Goal: Task Accomplishment & Management: Manage account settings

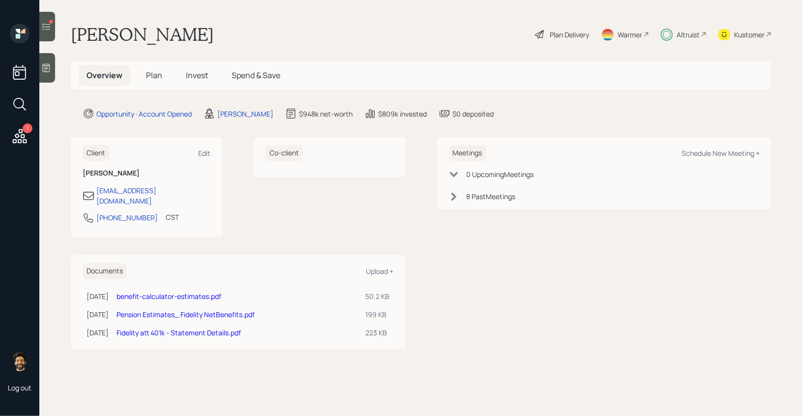
click at [758, 32] on div "Kustomer" at bounding box center [750, 35] width 31 height 10
click at [48, 20] on div at bounding box center [47, 27] width 16 height 30
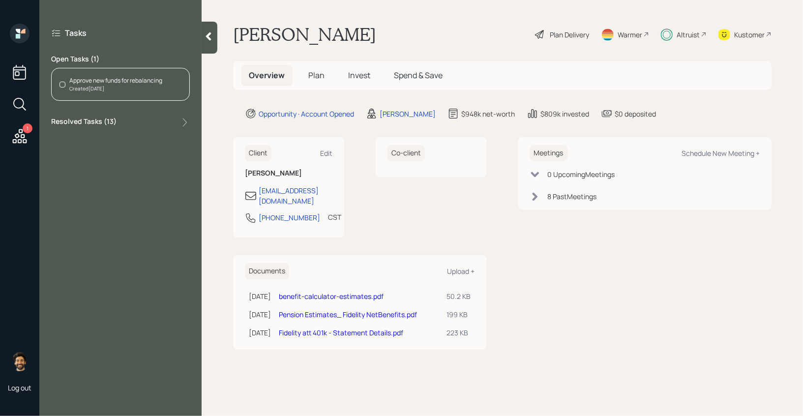
click at [125, 88] on div "Created Yesterday" at bounding box center [115, 88] width 93 height 7
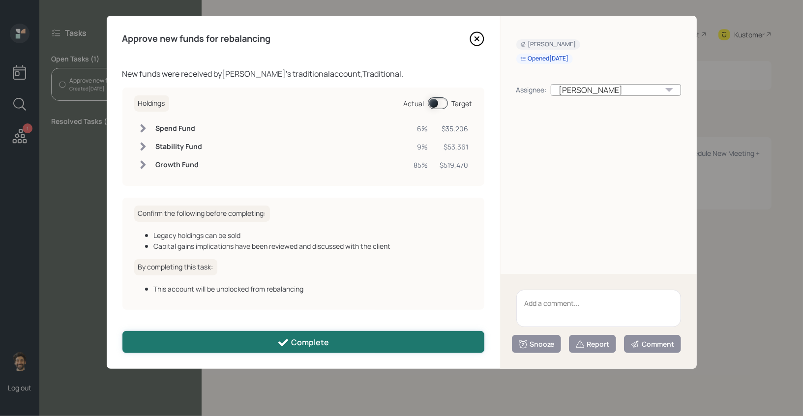
click at [236, 343] on button "Complete" at bounding box center [304, 342] width 362 height 22
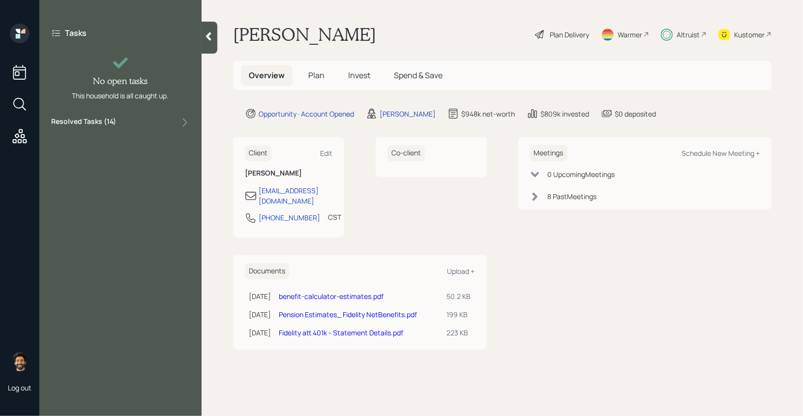
click at [352, 76] on span "Invest" at bounding box center [359, 75] width 22 height 11
